Goal: Transaction & Acquisition: Purchase product/service

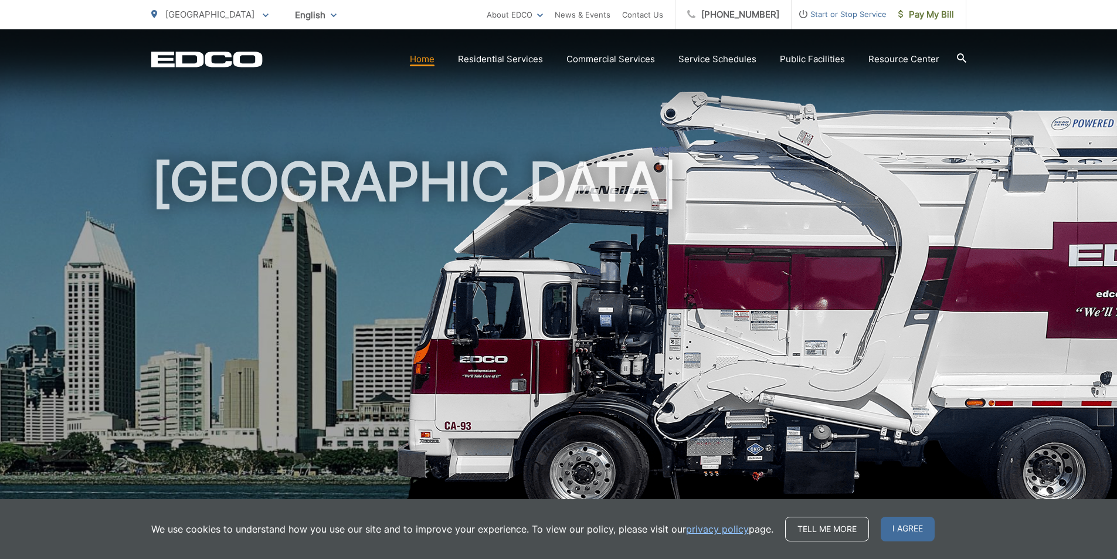
click at [421, 55] on link "Home" at bounding box center [422, 59] width 25 height 14
click at [898, 523] on span "I agree" at bounding box center [908, 529] width 54 height 25
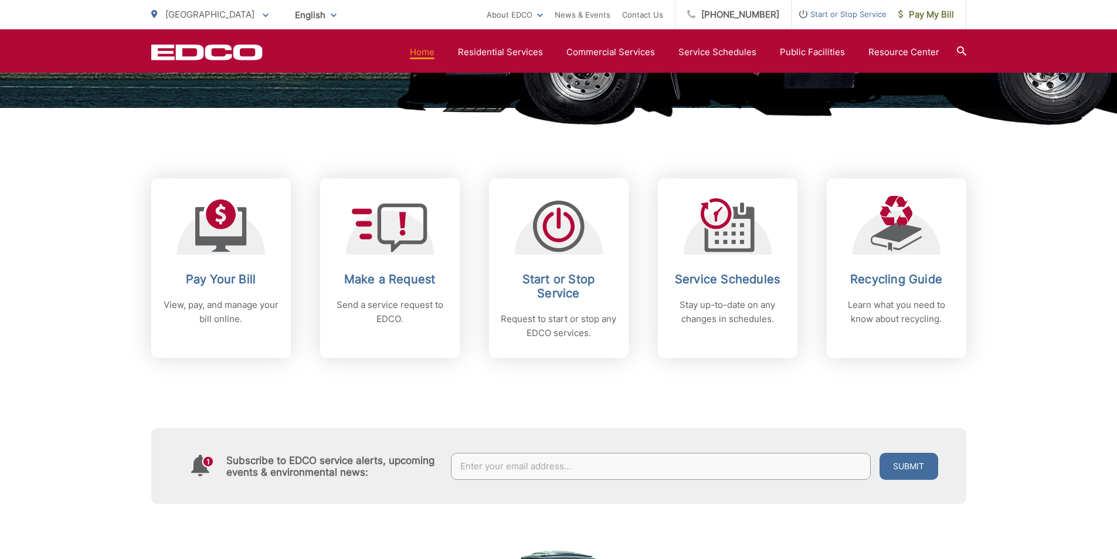
scroll to position [410, 0]
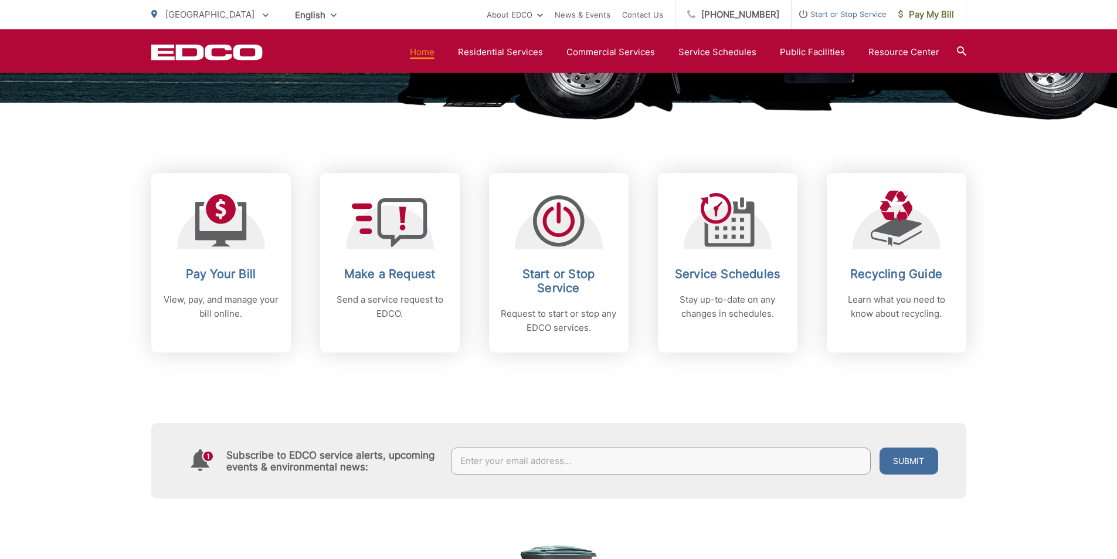
click at [203, 261] on link "Pay Your Bill View, pay, and manage your bill online." at bounding box center [221, 262] width 140 height 179
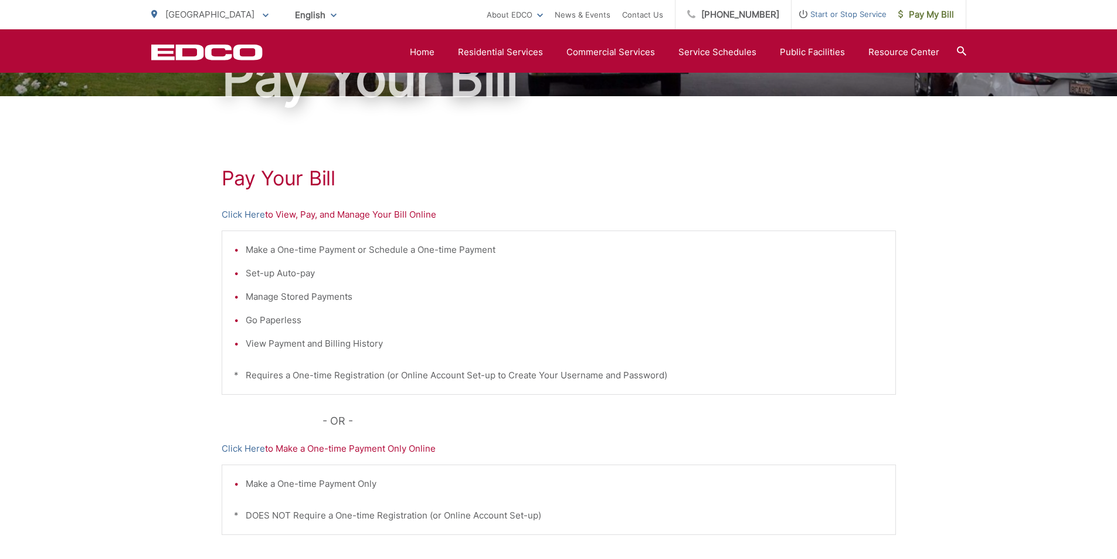
scroll to position [117, 0]
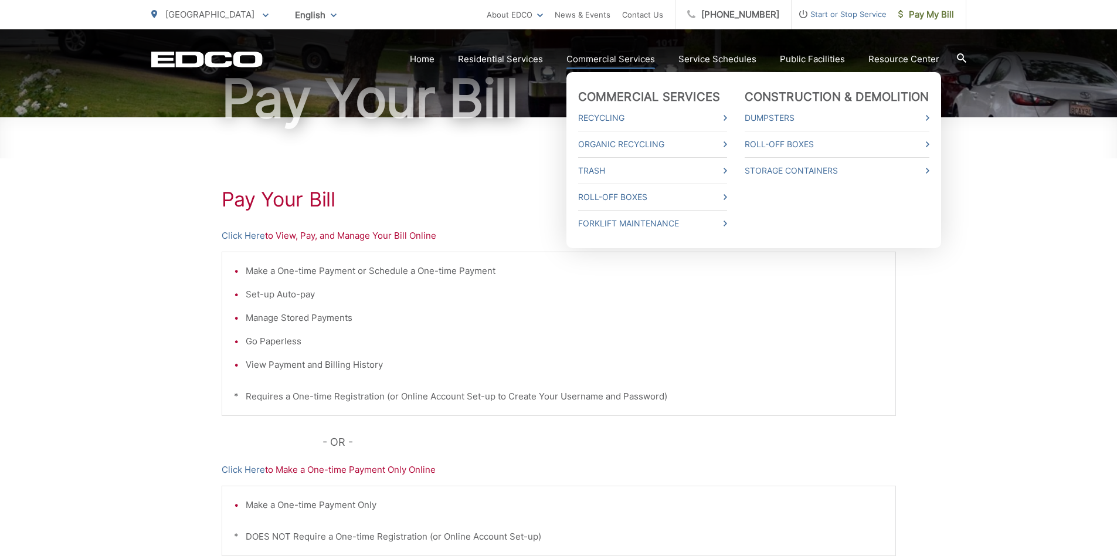
click at [606, 56] on link "Commercial Services" at bounding box center [610, 59] width 89 height 14
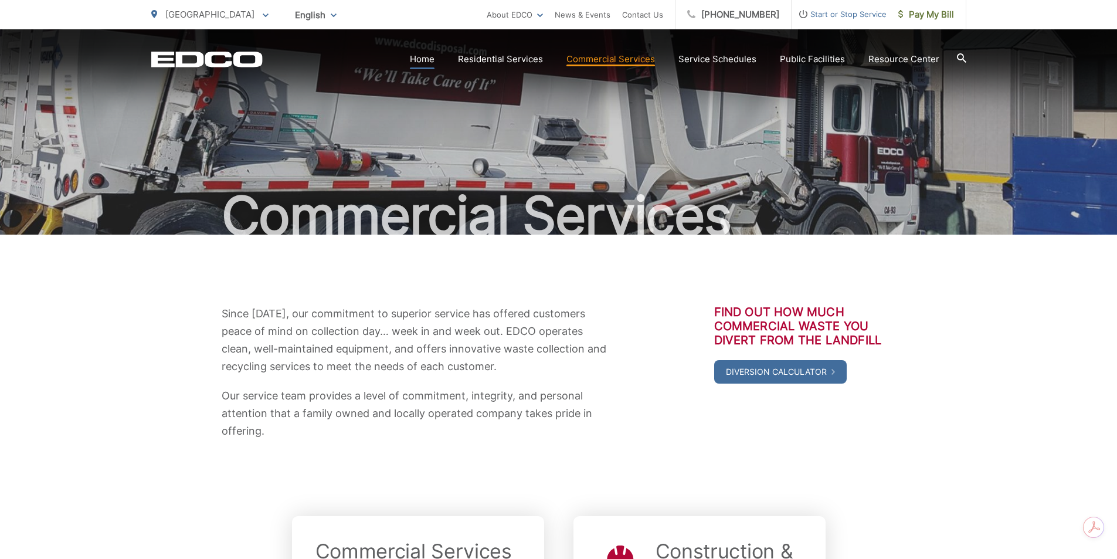
click at [426, 60] on link "Home" at bounding box center [422, 59] width 25 height 14
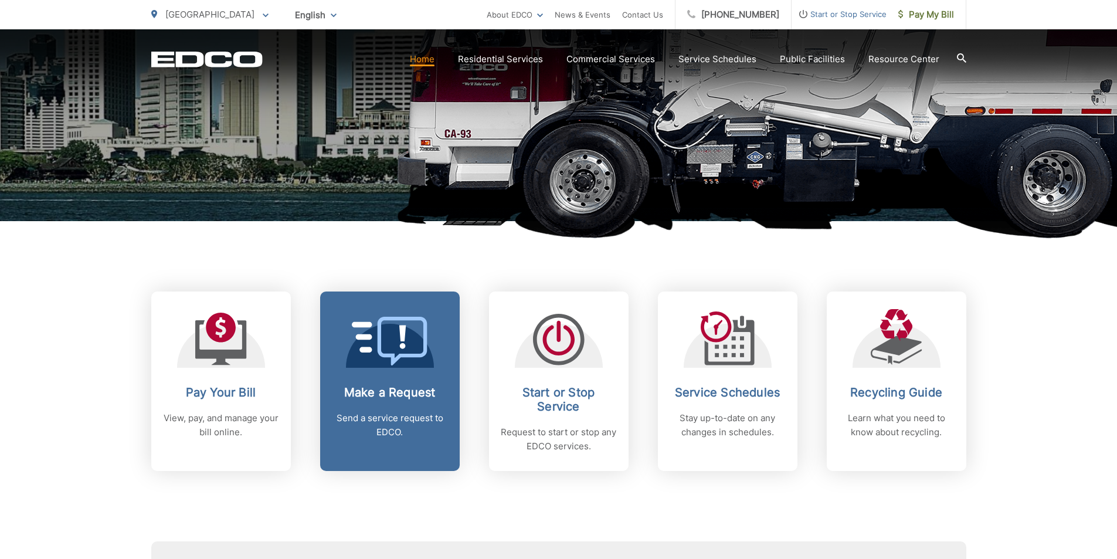
scroll to position [293, 0]
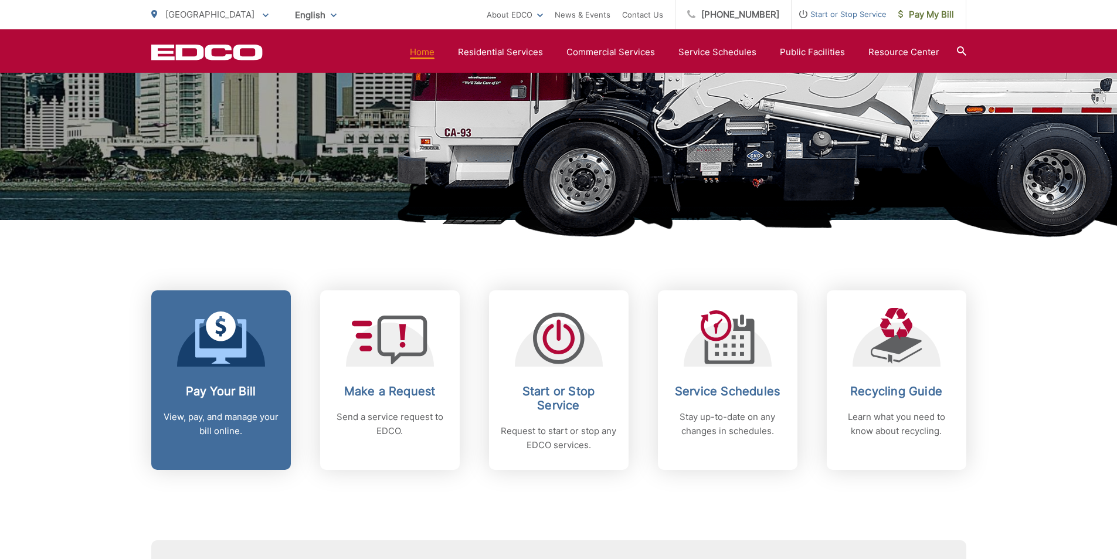
click at [254, 342] on div at bounding box center [221, 337] width 88 height 59
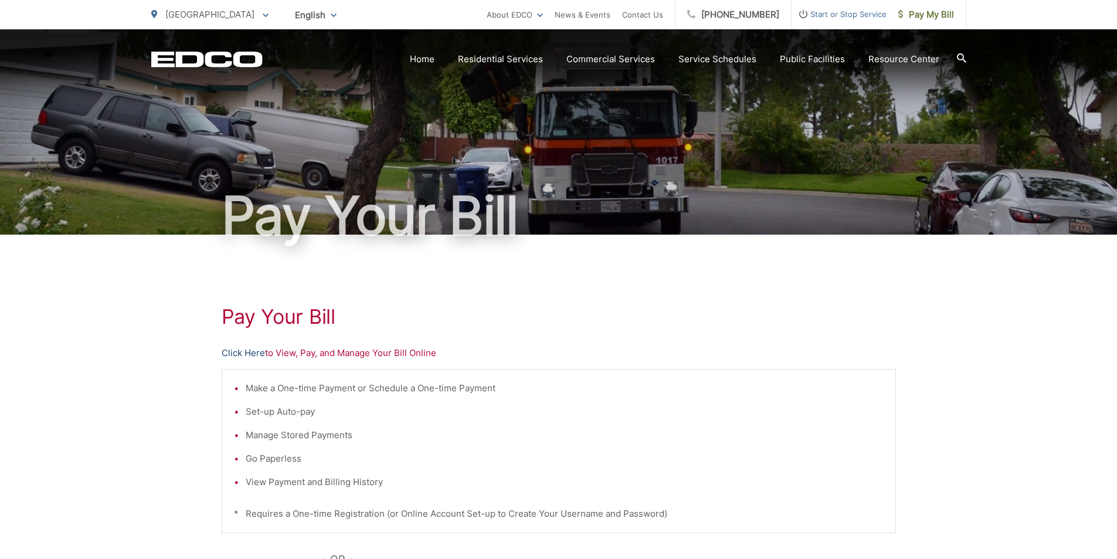
click at [249, 350] on link "Click Here" at bounding box center [243, 353] width 43 height 14
